Goal: Information Seeking & Learning: Find specific fact

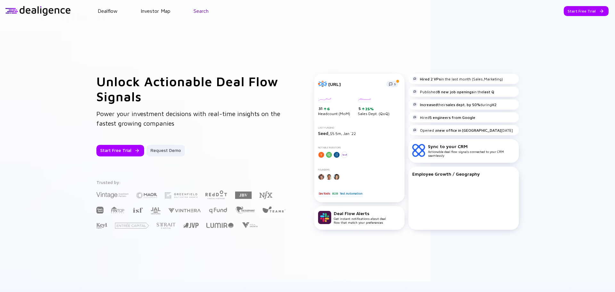
click at [208, 11] on link "Search" at bounding box center [200, 11] width 15 height 6
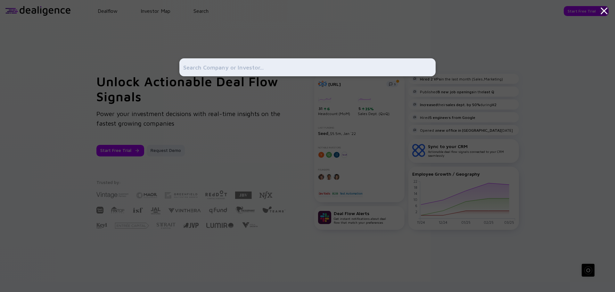
click at [207, 65] on input "text" at bounding box center [307, 68] width 249 height 12
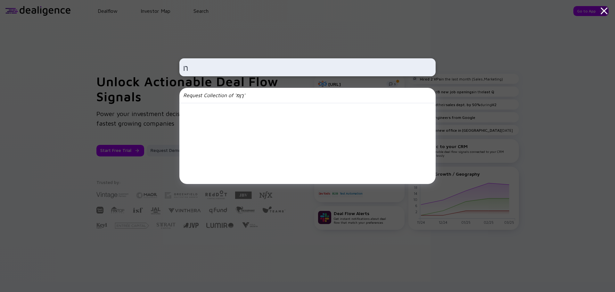
type input "ך"
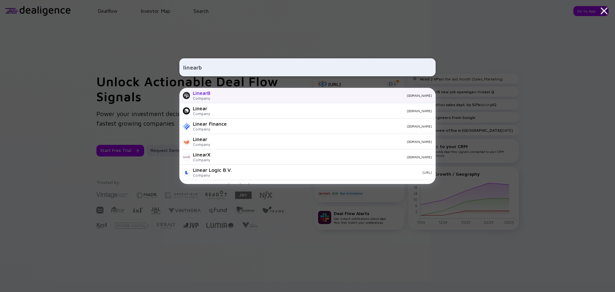
type input "linearb"
click at [206, 94] on div "LinearB" at bounding box center [202, 93] width 18 height 6
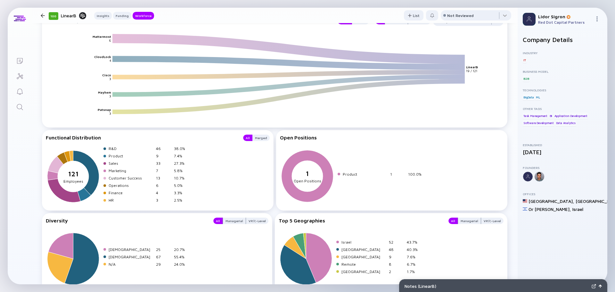
scroll to position [866, 0]
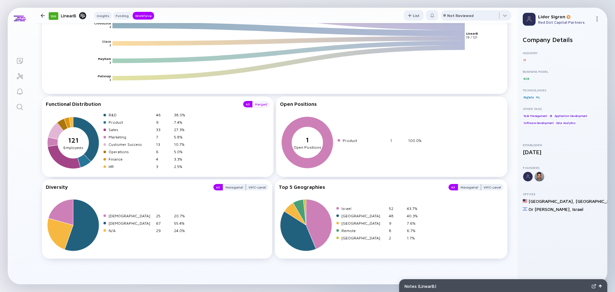
click at [256, 103] on div "Merged" at bounding box center [260, 104] width 17 height 6
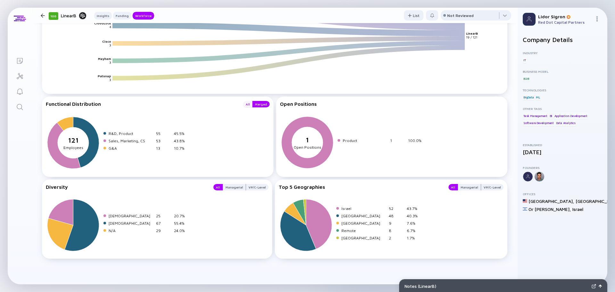
click at [247, 105] on div "All" at bounding box center [247, 104] width 9 height 6
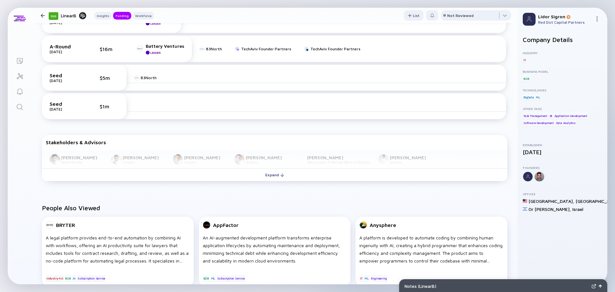
scroll to position [290, 0]
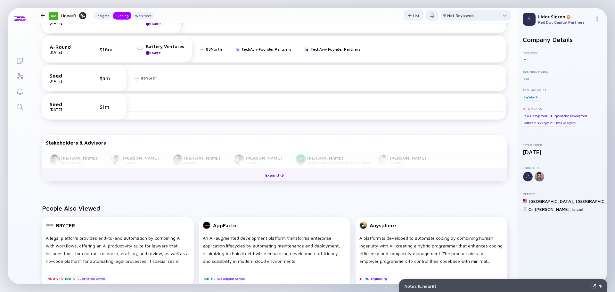
click at [268, 175] on div "Expand" at bounding box center [274, 175] width 27 height 10
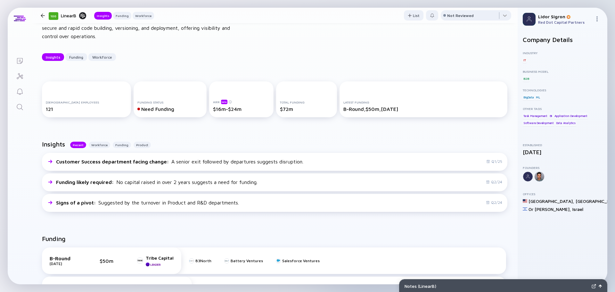
scroll to position [0, 0]
